Goal: Task Accomplishment & Management: Complete application form

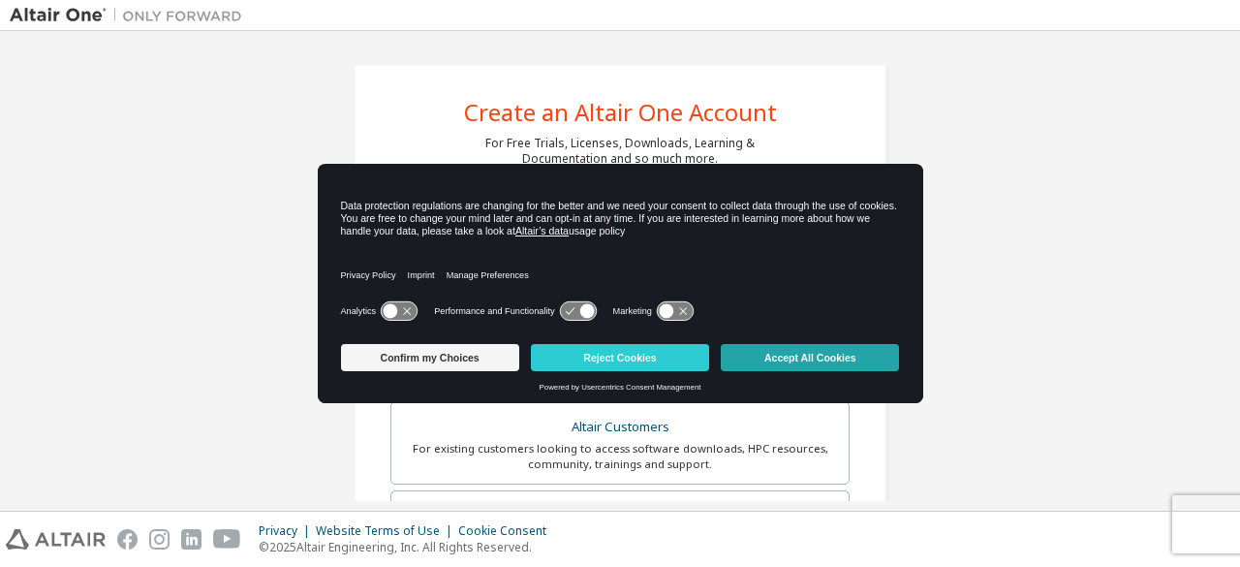
click at [773, 367] on button "Accept All Cookies" at bounding box center [810, 357] width 178 height 27
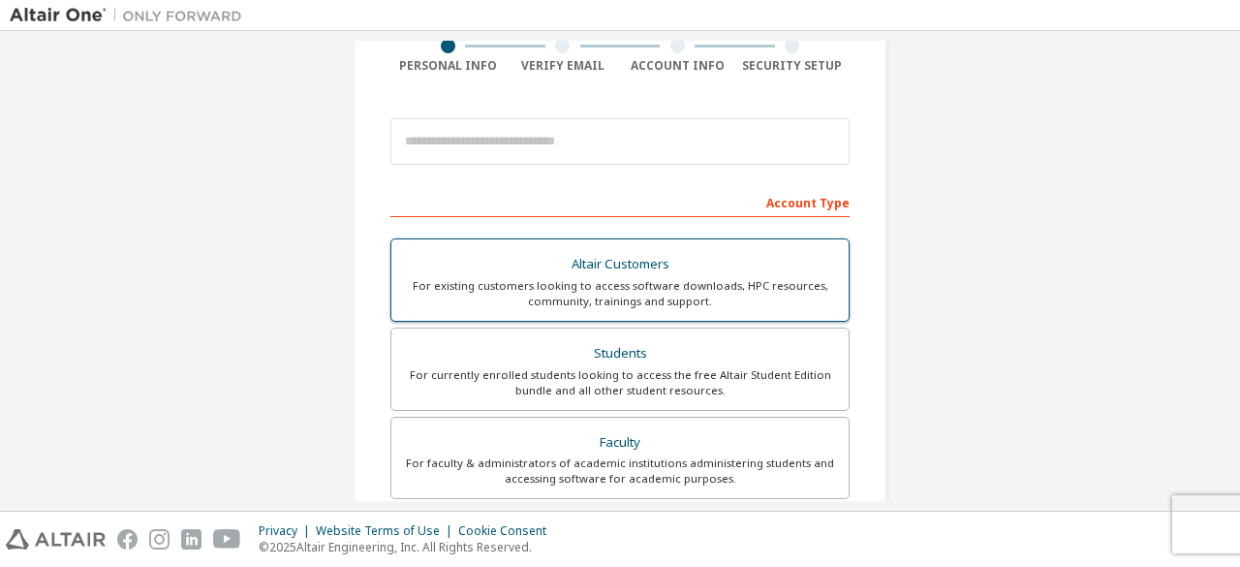
scroll to position [194, 0]
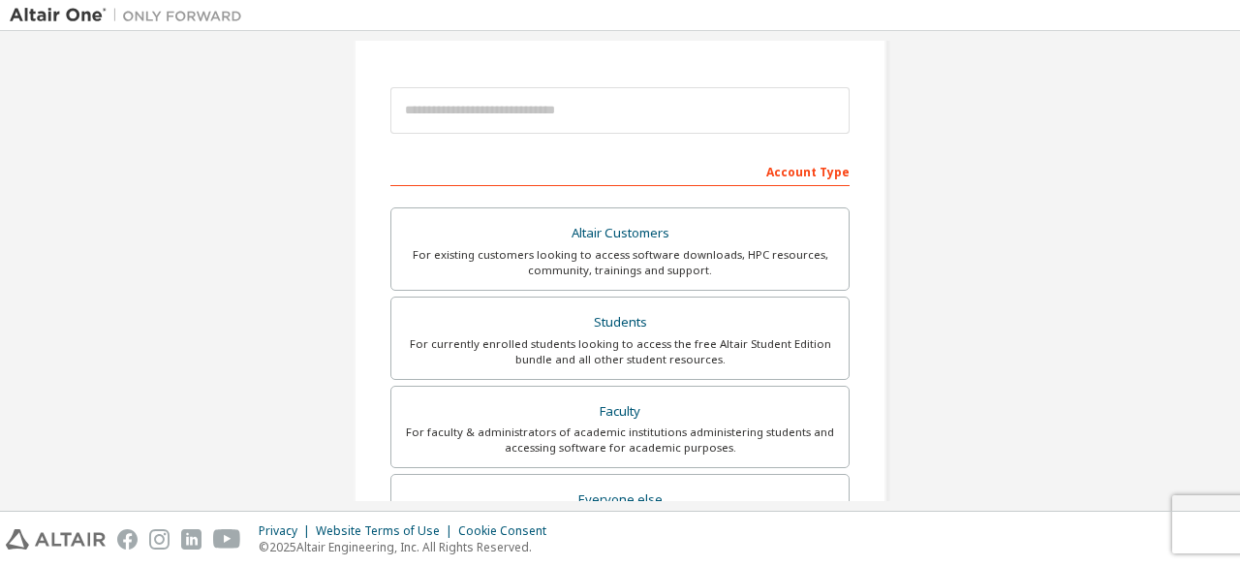
click at [475, 136] on div at bounding box center [619, 111] width 459 height 66
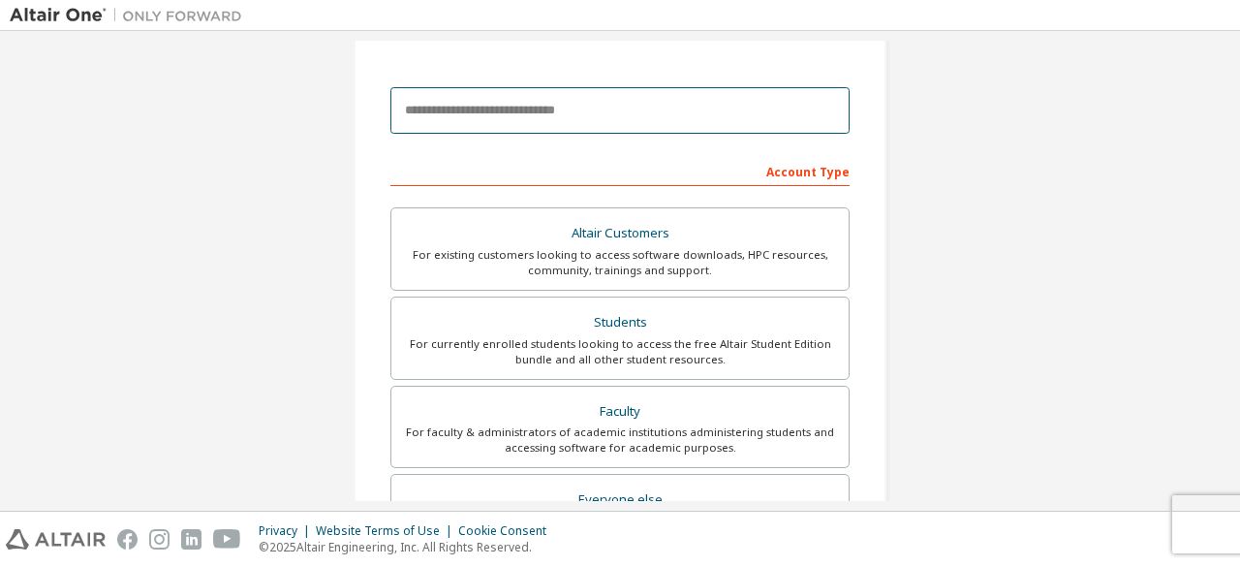
click at [478, 120] on input "email" at bounding box center [619, 110] width 459 height 47
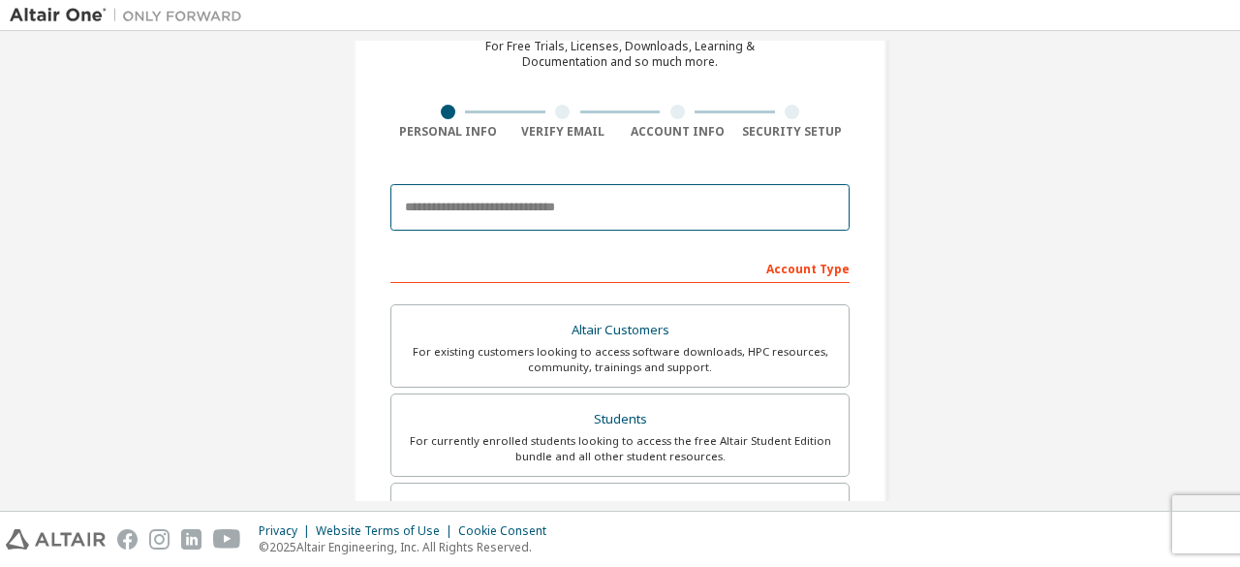
click at [581, 225] on input "email" at bounding box center [619, 207] width 459 height 47
click at [572, 206] on input "email" at bounding box center [619, 207] width 459 height 47
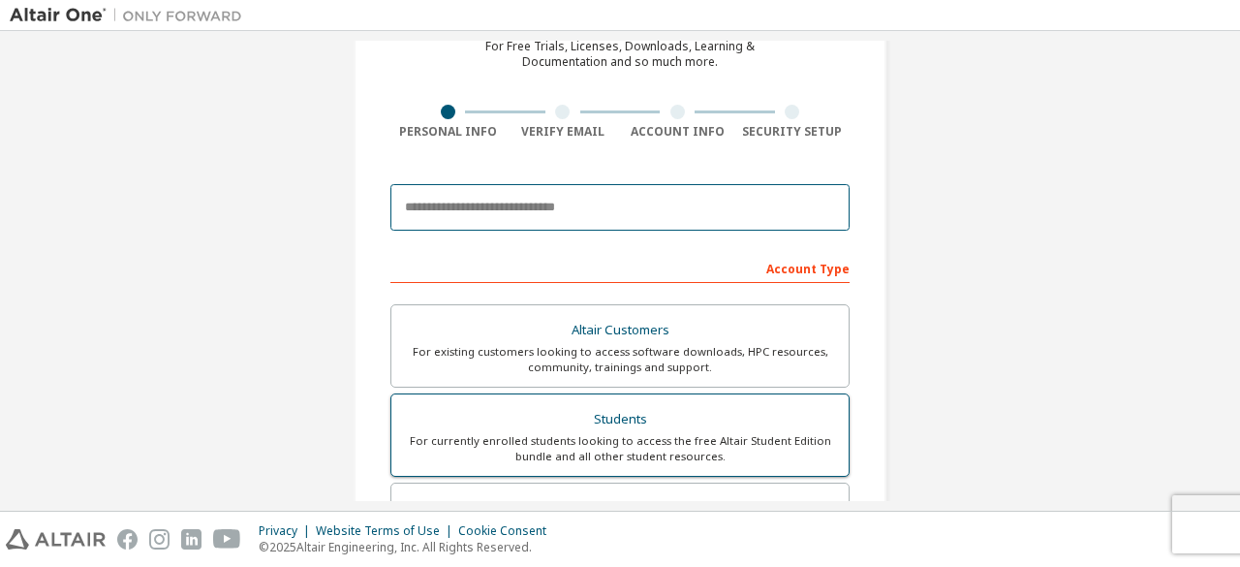
scroll to position [194, 0]
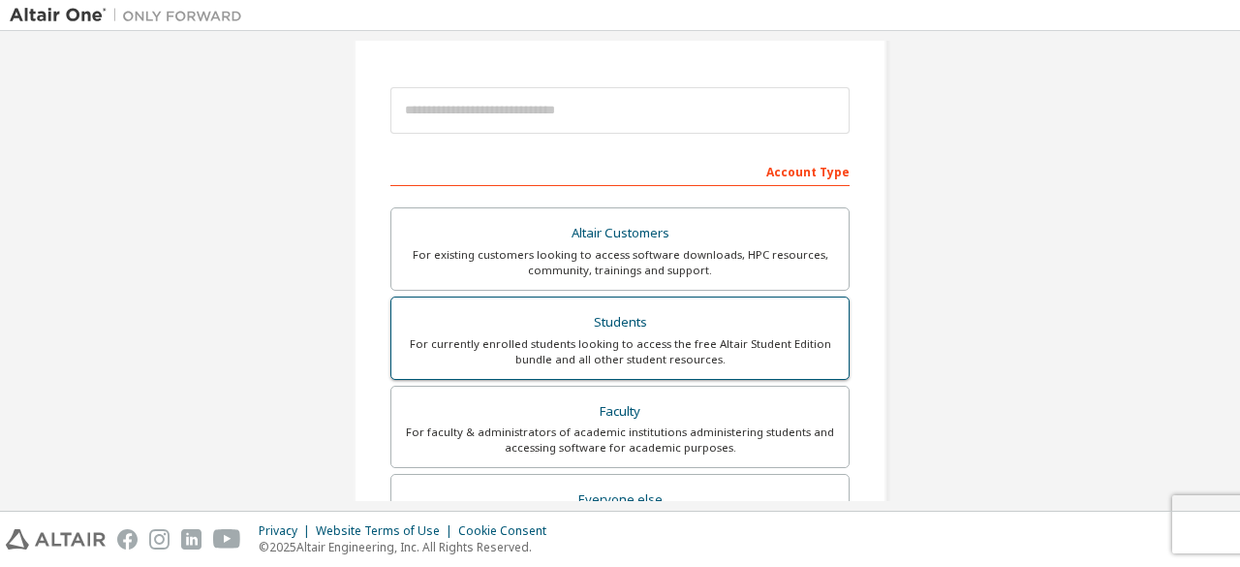
click at [587, 336] on div "For currently enrolled students looking to access the free Altair Student Editi…" at bounding box center [620, 351] width 434 height 31
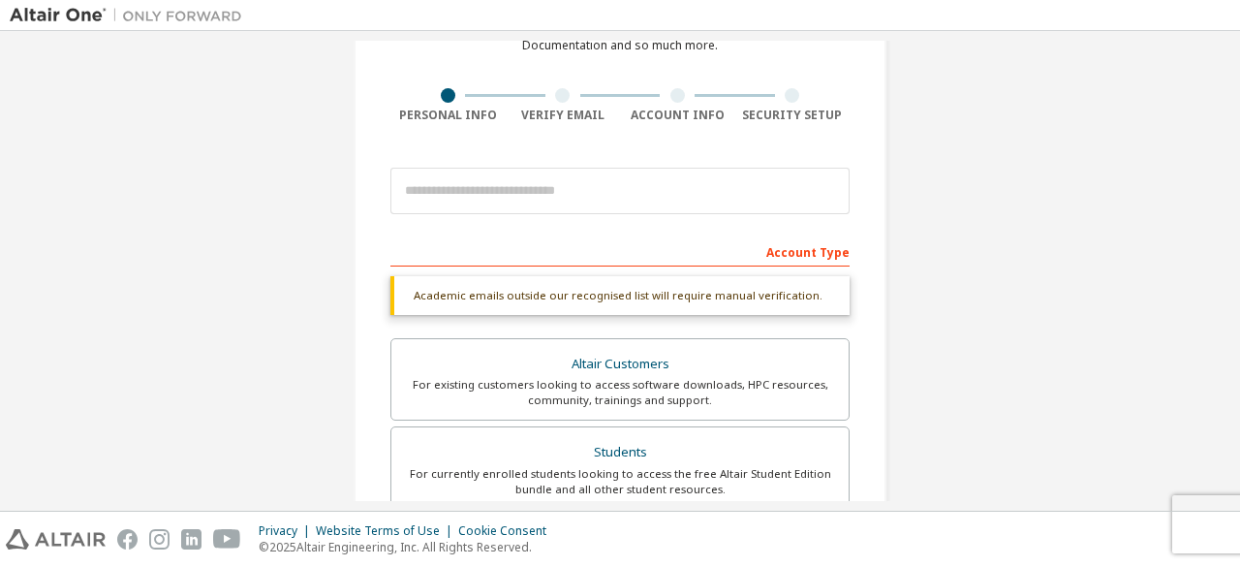
scroll to position [0, 0]
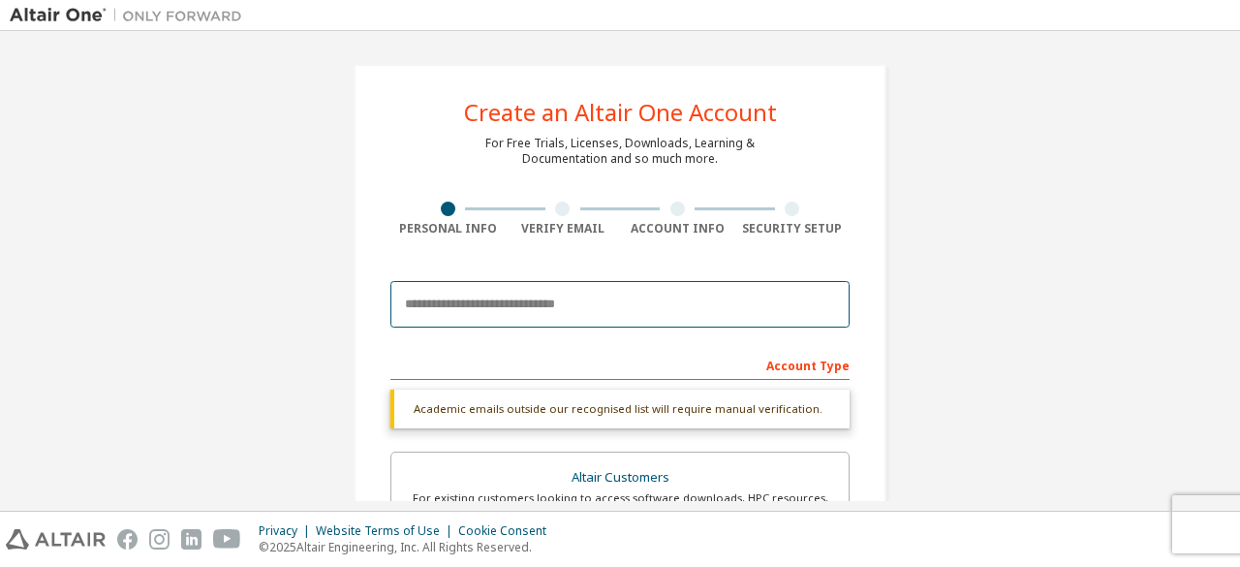
click at [513, 296] on input "email" at bounding box center [619, 304] width 459 height 47
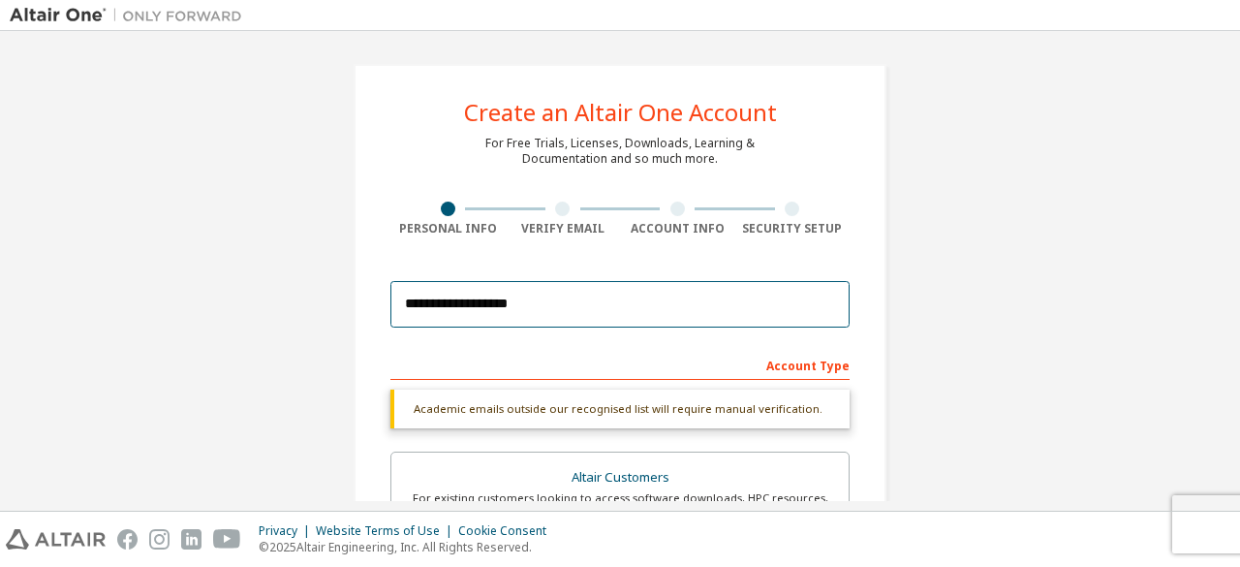
click at [561, 315] on input "**********" at bounding box center [619, 304] width 459 height 47
type input "**********"
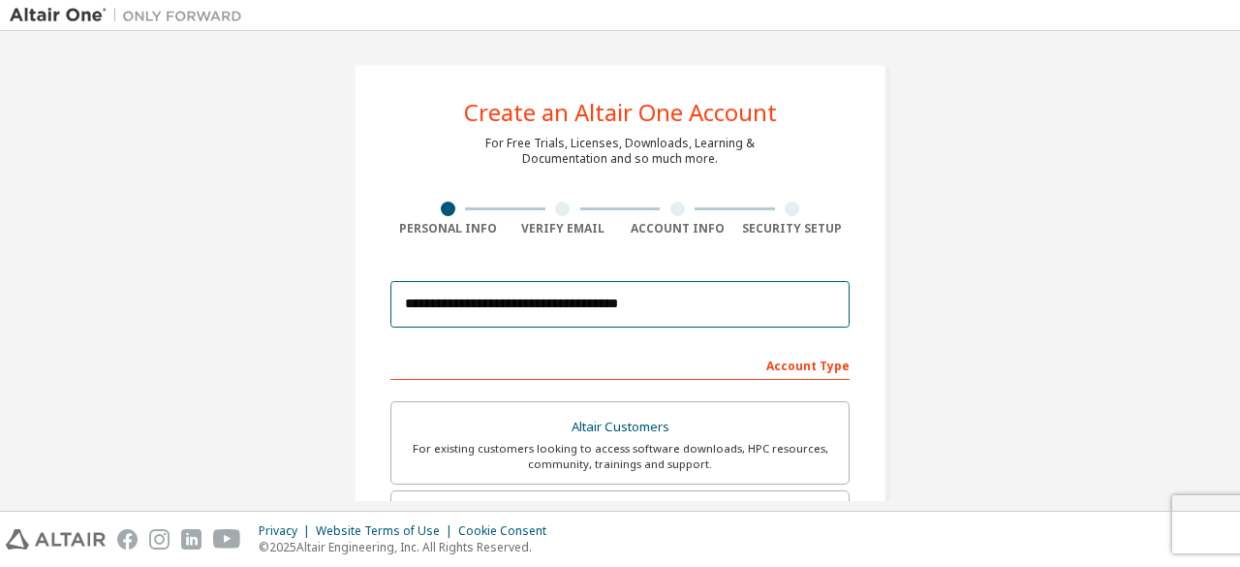
click at [676, 310] on input "**********" at bounding box center [619, 304] width 459 height 47
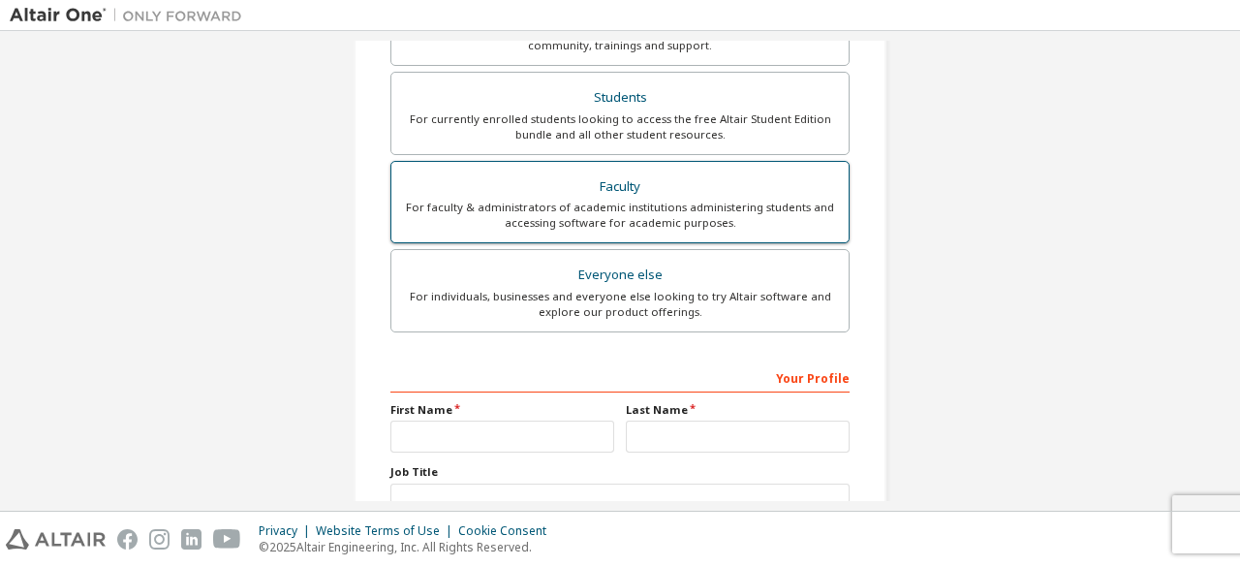
scroll to position [560, 0]
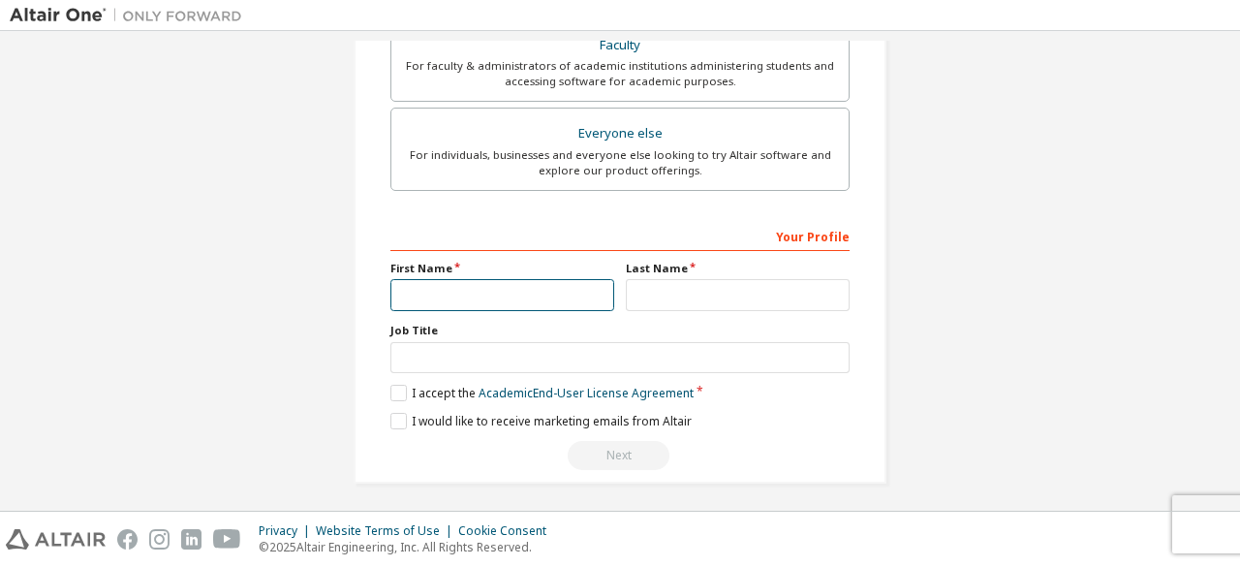
click at [481, 295] on input "text" at bounding box center [502, 295] width 224 height 32
type input "********"
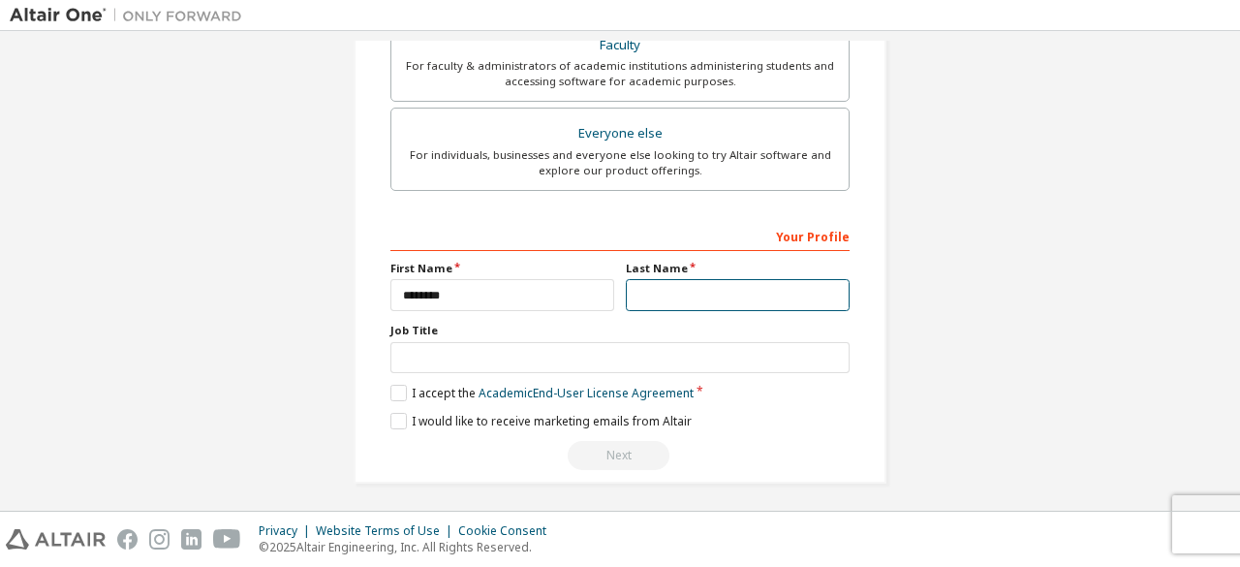
click at [682, 293] on input "text" at bounding box center [738, 295] width 224 height 32
type input "*****"
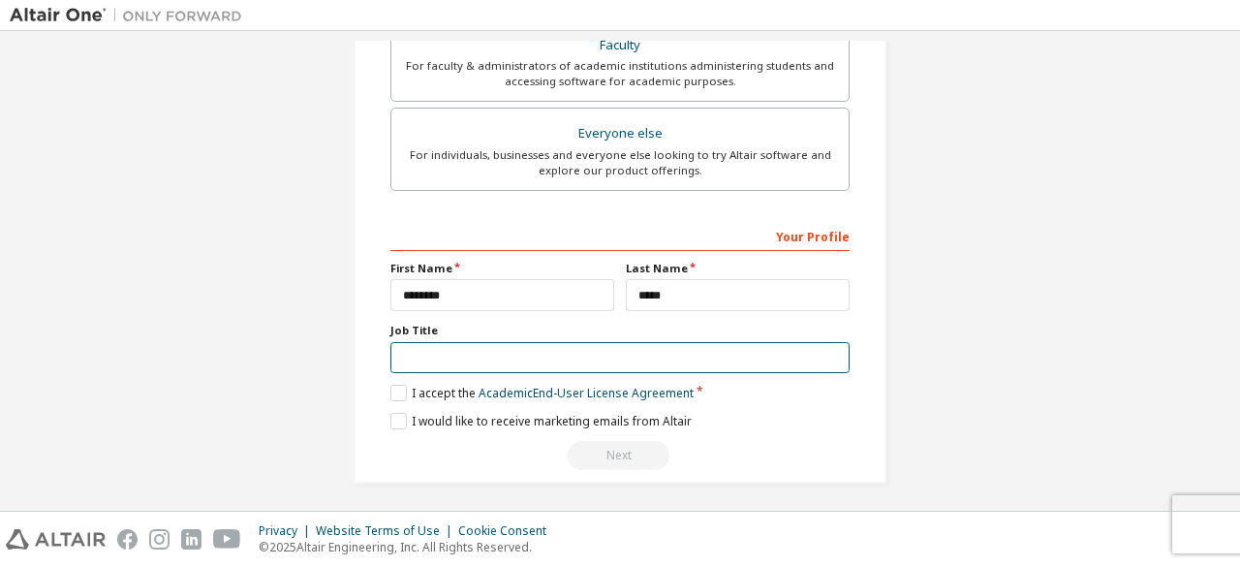
click at [512, 359] on input "text" at bounding box center [619, 358] width 459 height 32
type input "***"
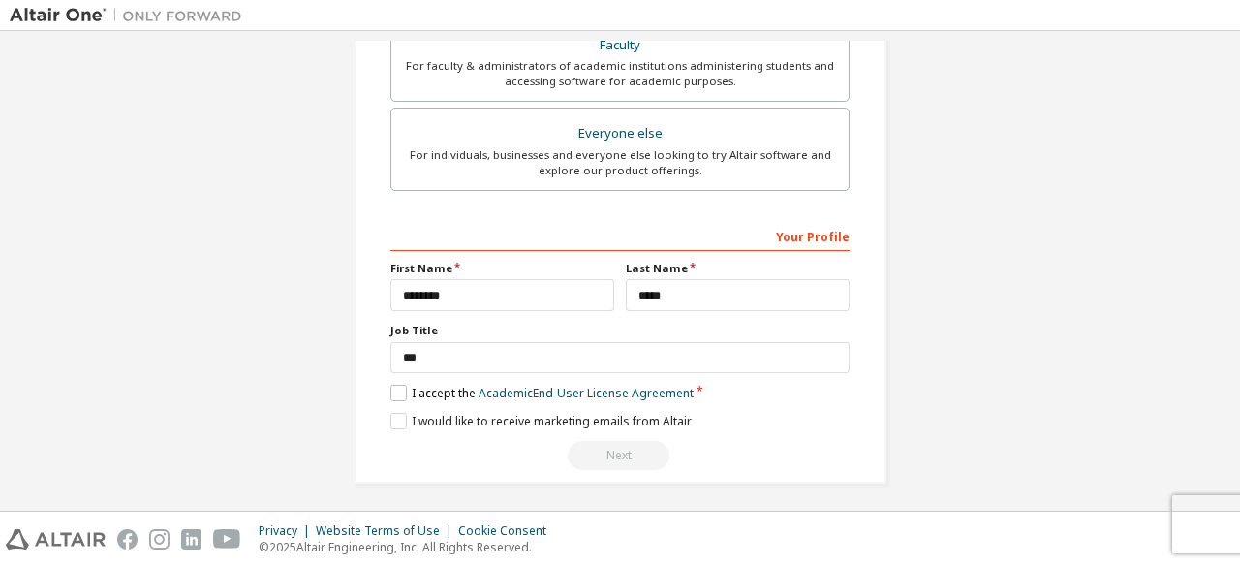
click at [419, 386] on label "I accept the Academic End-User License Agreement" at bounding box center [541, 393] width 303 height 16
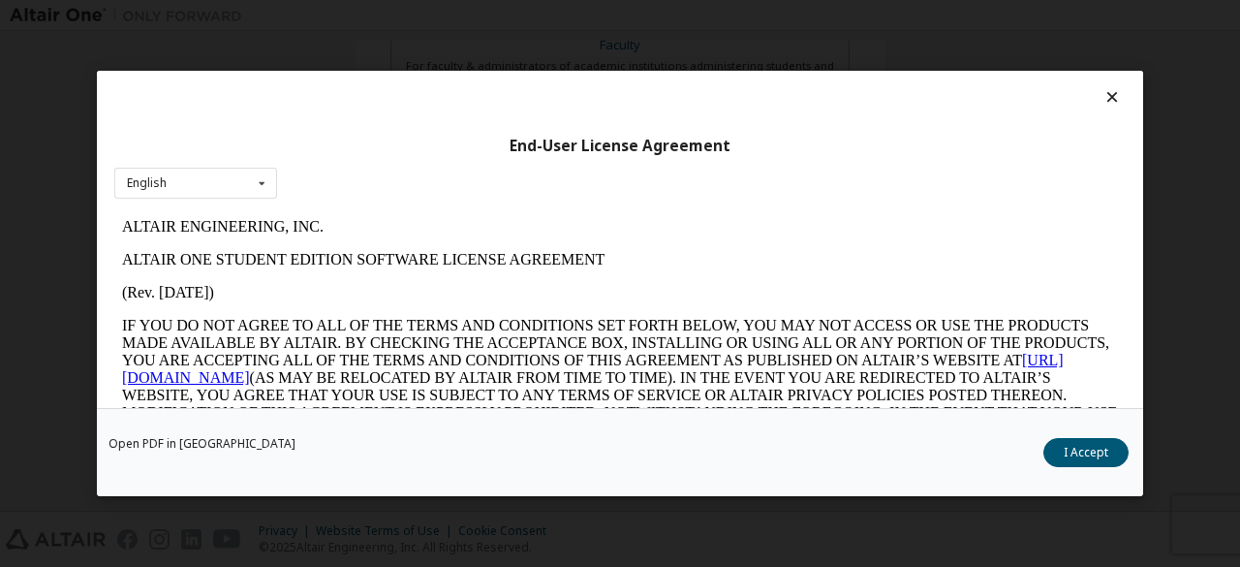
scroll to position [0, 0]
click at [1106, 100] on icon at bounding box center [1112, 96] width 20 height 17
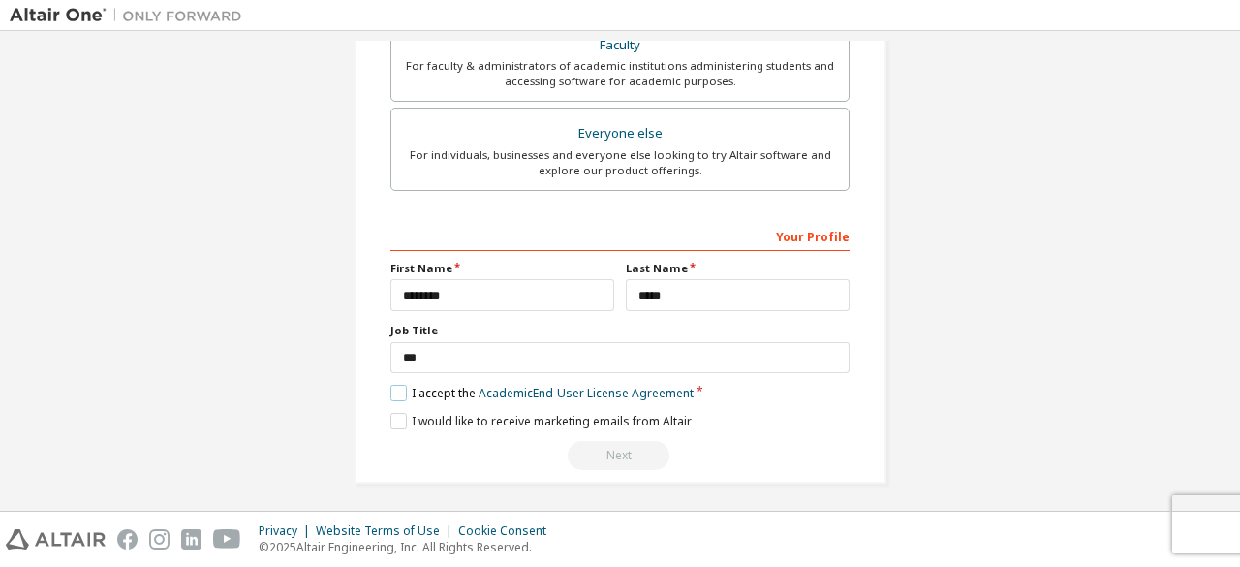
click at [399, 385] on label "I accept the Academic End-User License Agreement" at bounding box center [541, 393] width 303 height 16
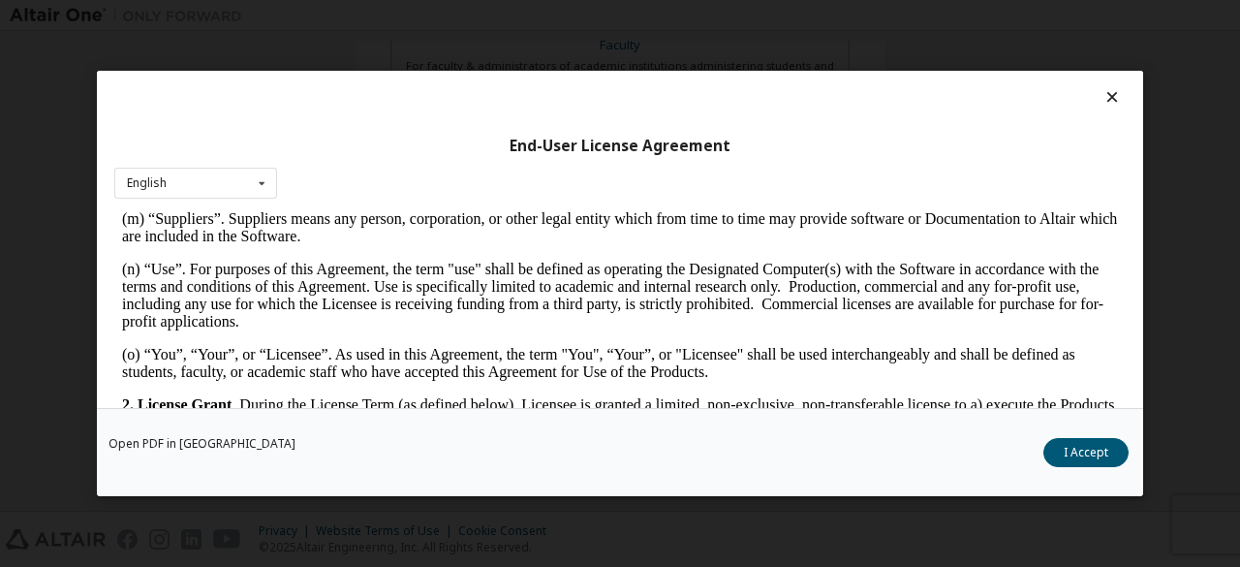
scroll to position [1163, 0]
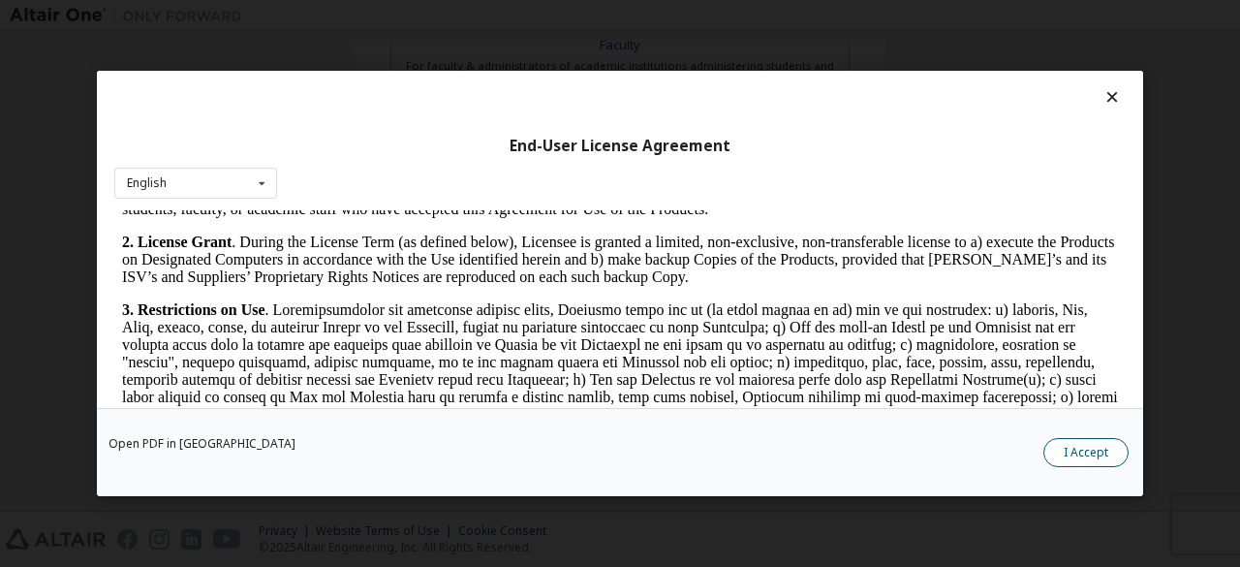
click at [1052, 452] on button "I Accept" at bounding box center [1085, 452] width 85 height 29
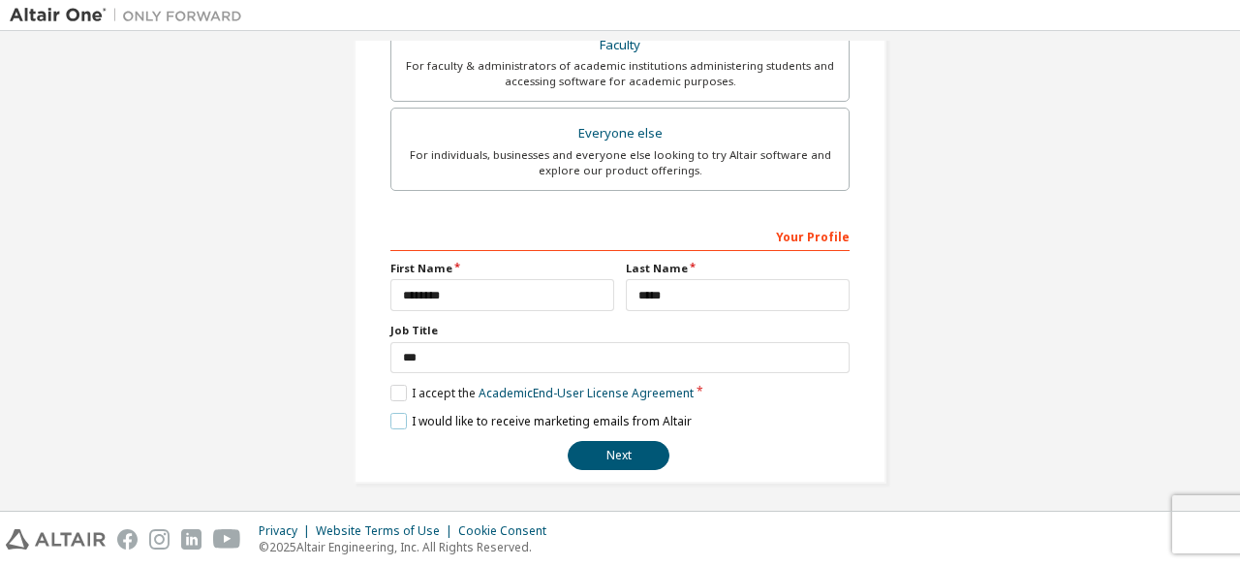
click at [390, 417] on label "I would like to receive marketing emails from Altair" at bounding box center [540, 421] width 301 height 16
click at [606, 451] on button "Next" at bounding box center [619, 455] width 102 height 29
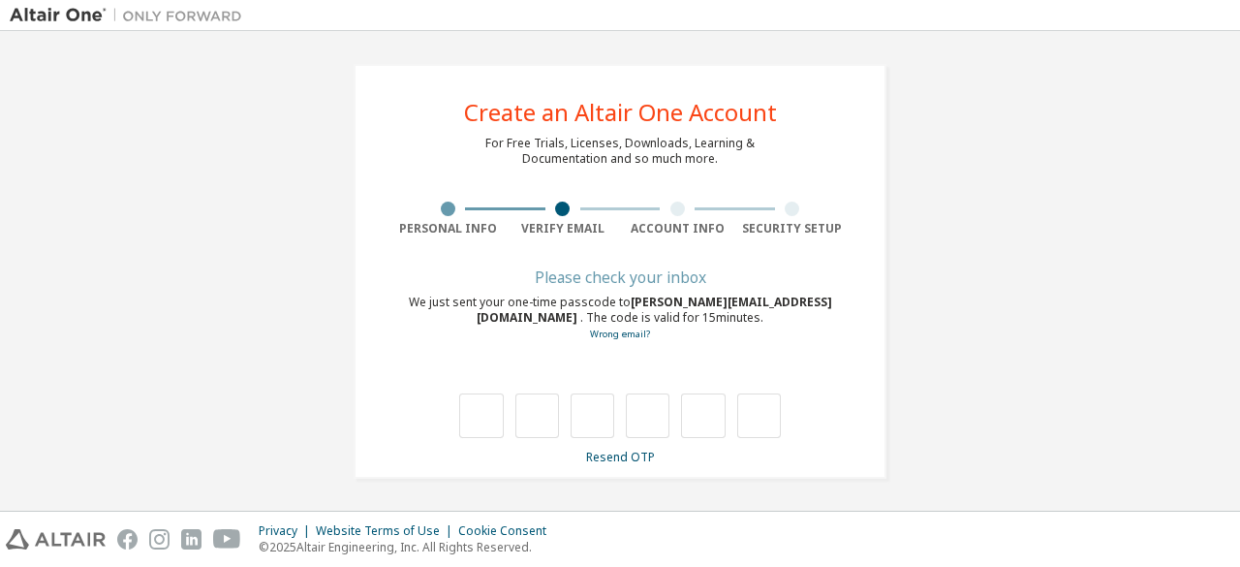
type input "*"
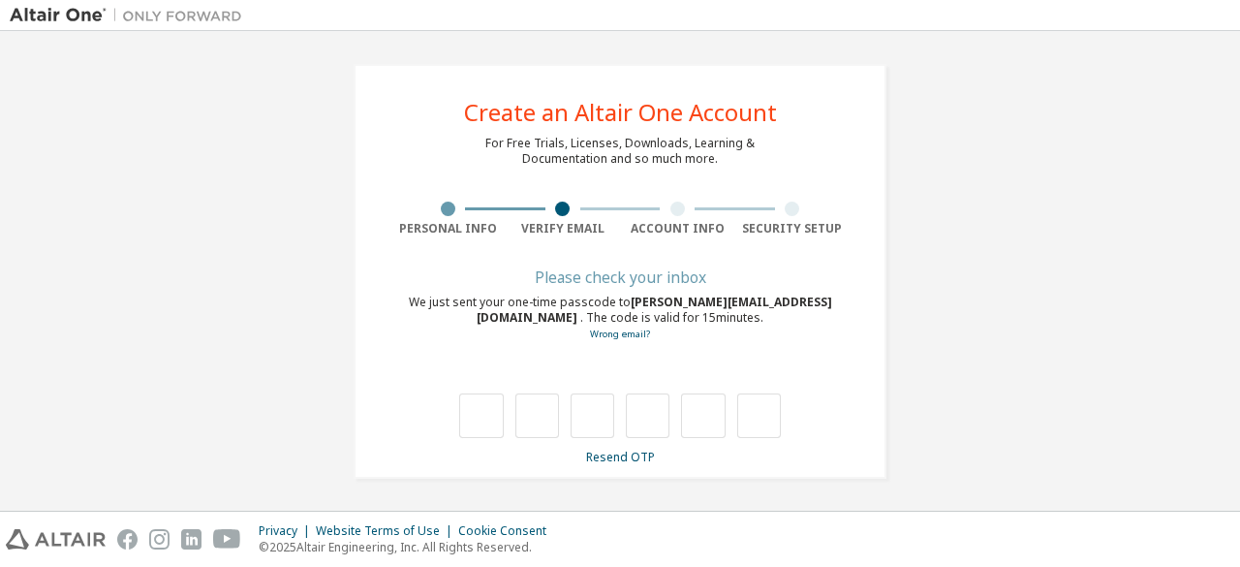
type input "*"
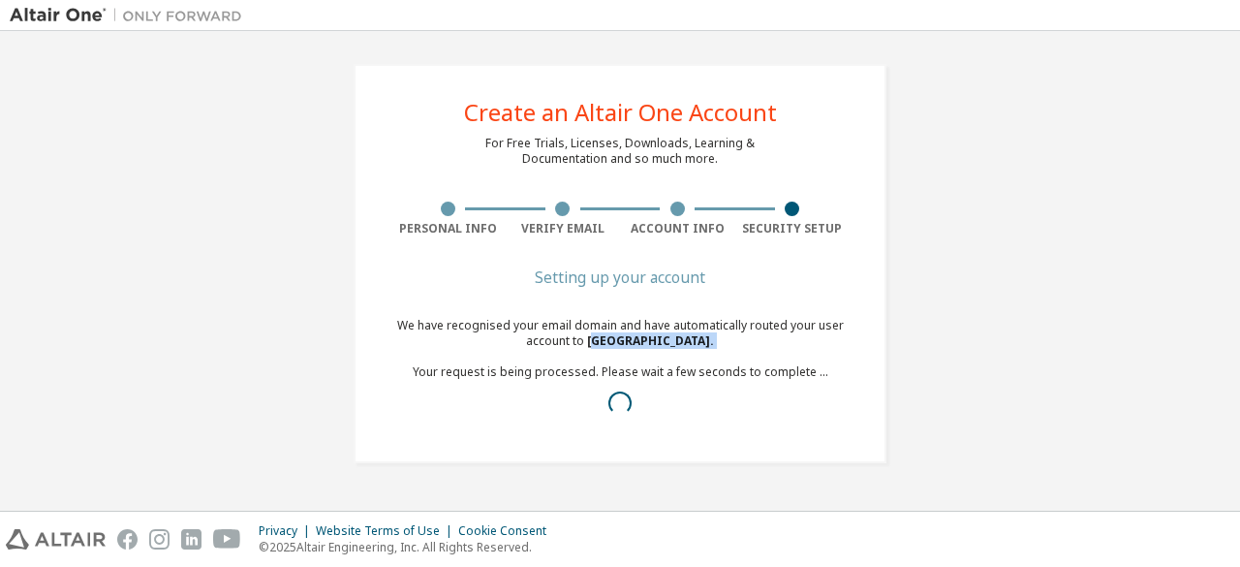
drag, startPoint x: 591, startPoint y: 342, endPoint x: 720, endPoint y: 354, distance: 129.4
click at [720, 354] on div "We have recognised your email domain and have automatically routed your user ac…" at bounding box center [619, 372] width 459 height 109
click at [744, 338] on div "We have recognised your email domain and have automatically routed your user ac…" at bounding box center [619, 372] width 459 height 109
